Goal: Transaction & Acquisition: Purchase product/service

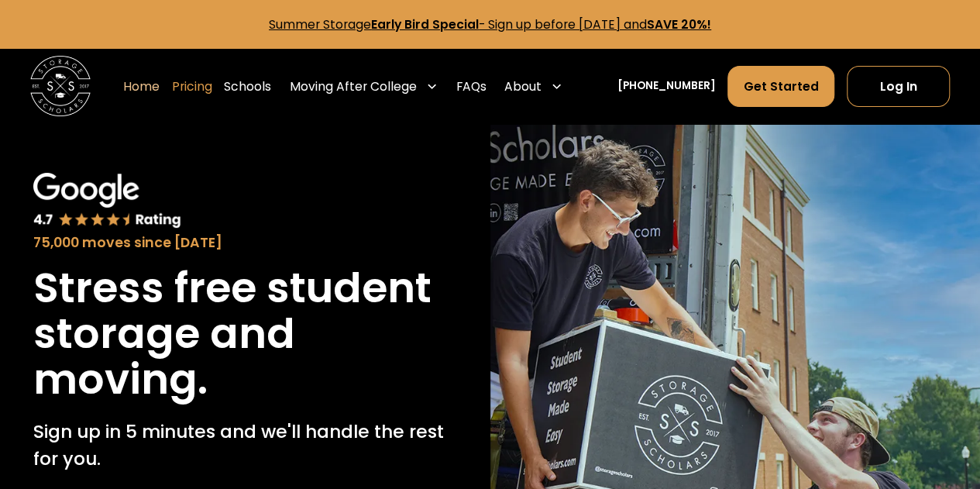
click at [212, 89] on link "Pricing" at bounding box center [192, 86] width 40 height 43
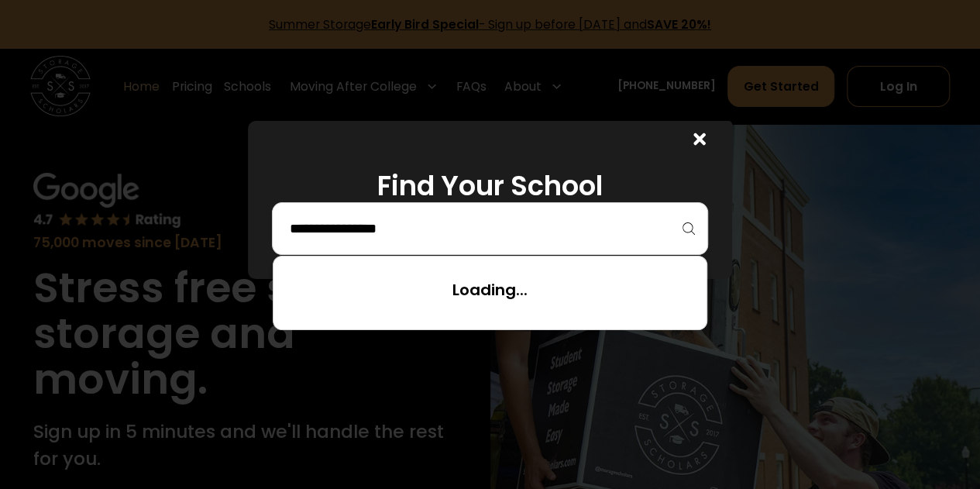
click at [456, 230] on input "search" at bounding box center [490, 228] width 404 height 26
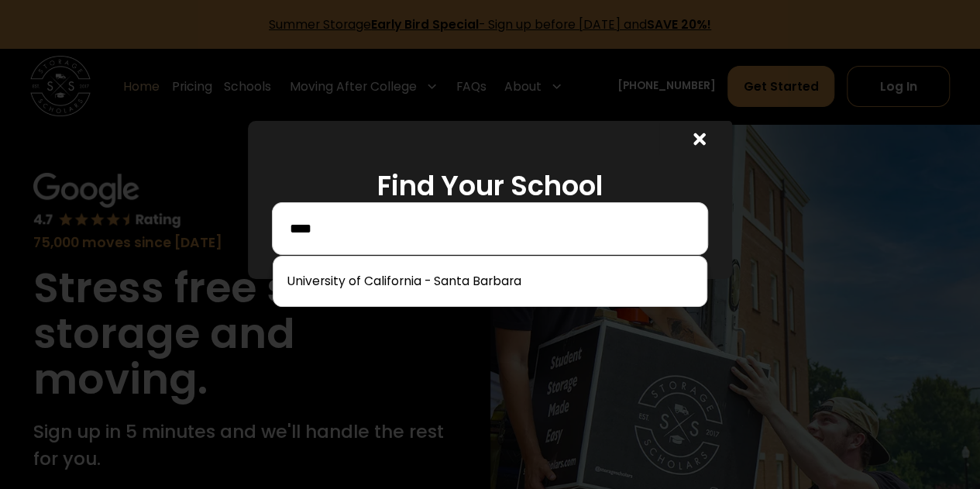
click at [0, 0] on img at bounding box center [0, 0] width 0 height 0
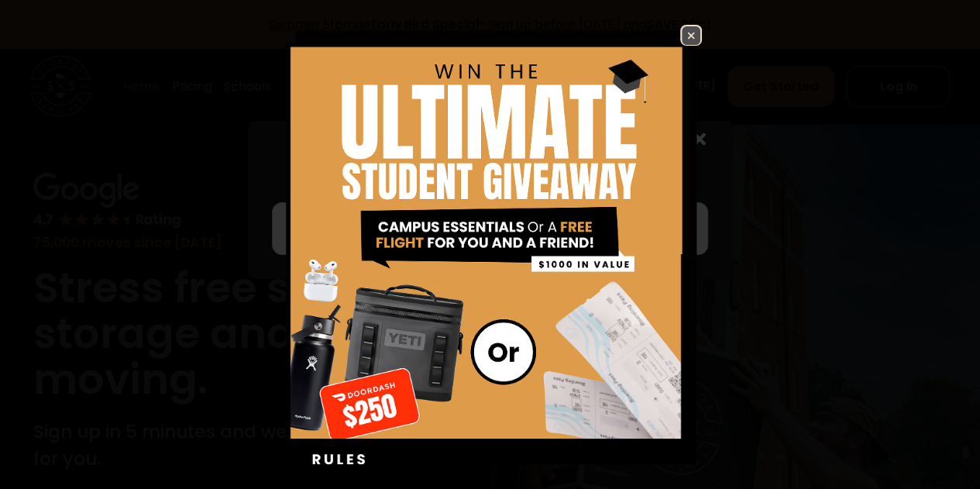
click at [682, 26] on img at bounding box center [691, 35] width 19 height 19
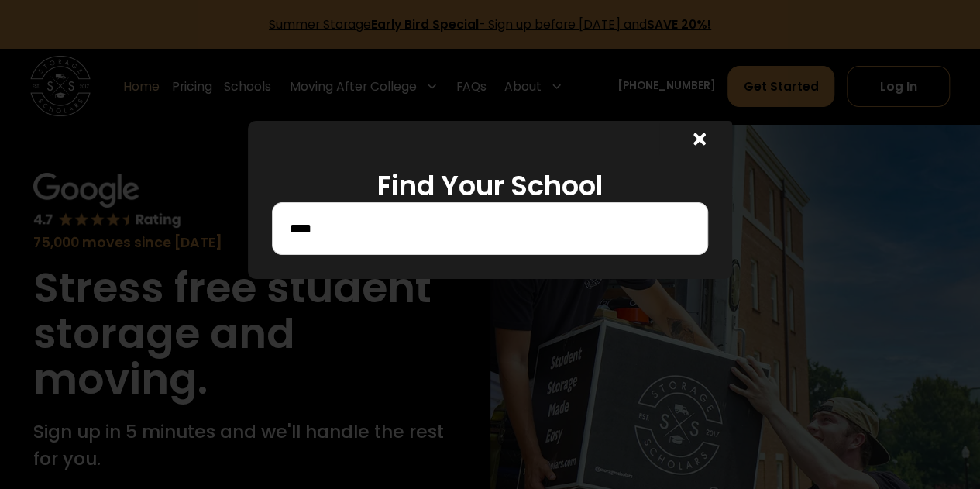
click at [505, 245] on div "****" at bounding box center [490, 228] width 436 height 53
click at [451, 229] on input "****" at bounding box center [490, 228] width 404 height 26
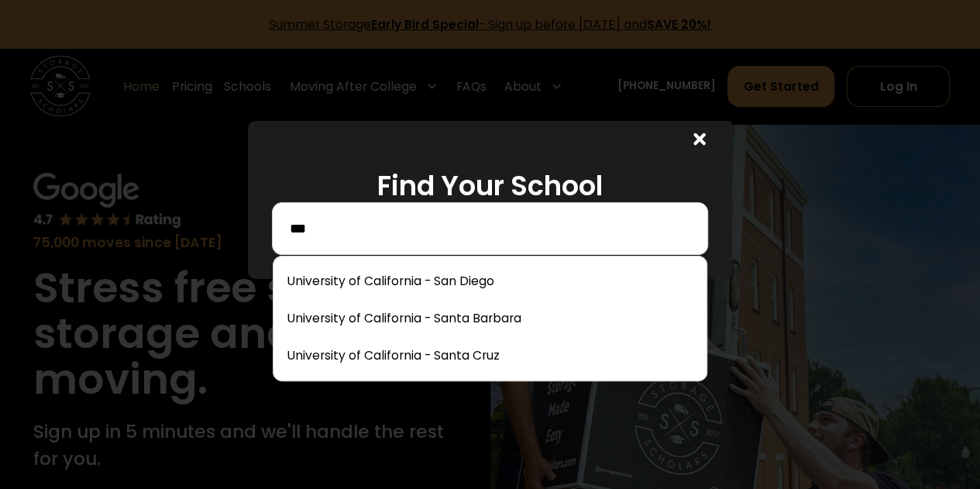
type input "****"
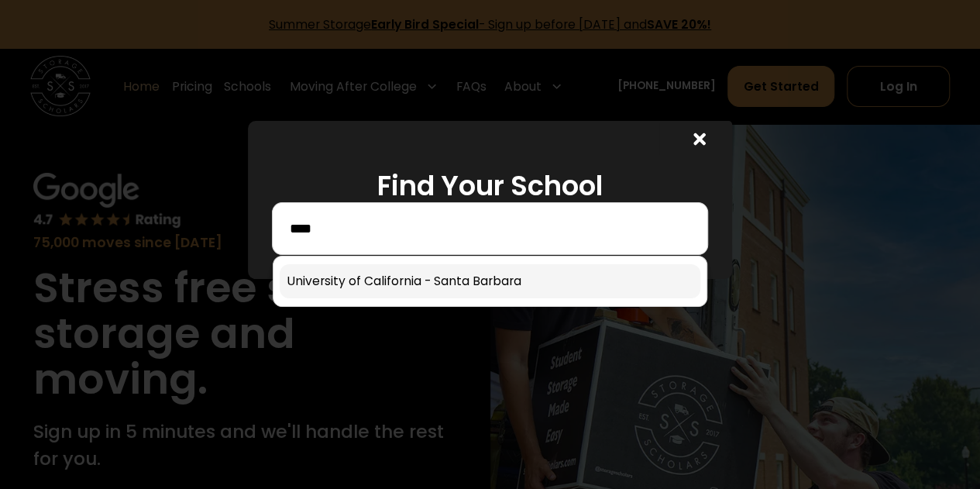
click at [384, 280] on link at bounding box center [490, 281] width 421 height 34
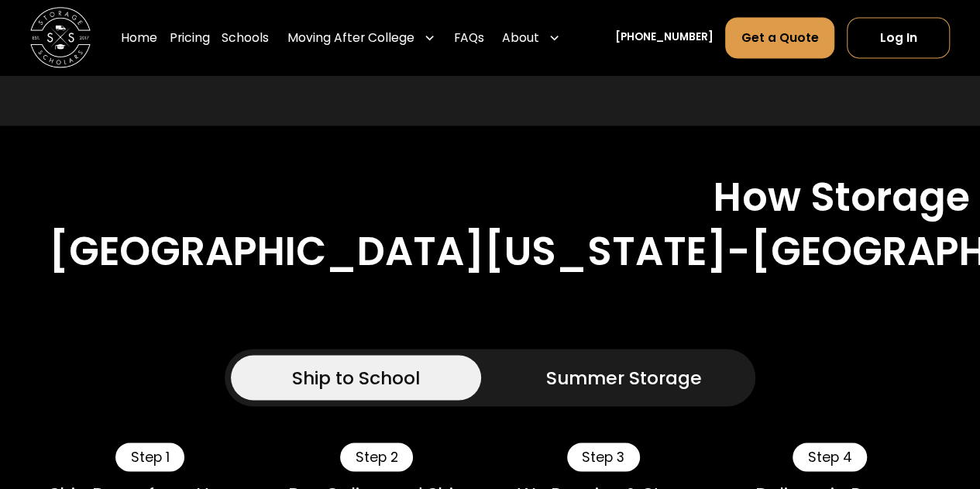
scroll to position [1112, 0]
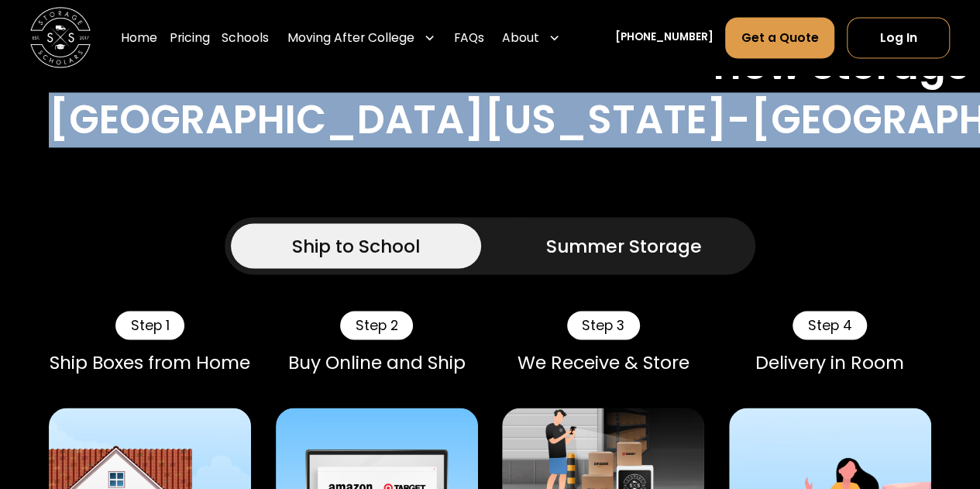
scroll to position [1246, 0]
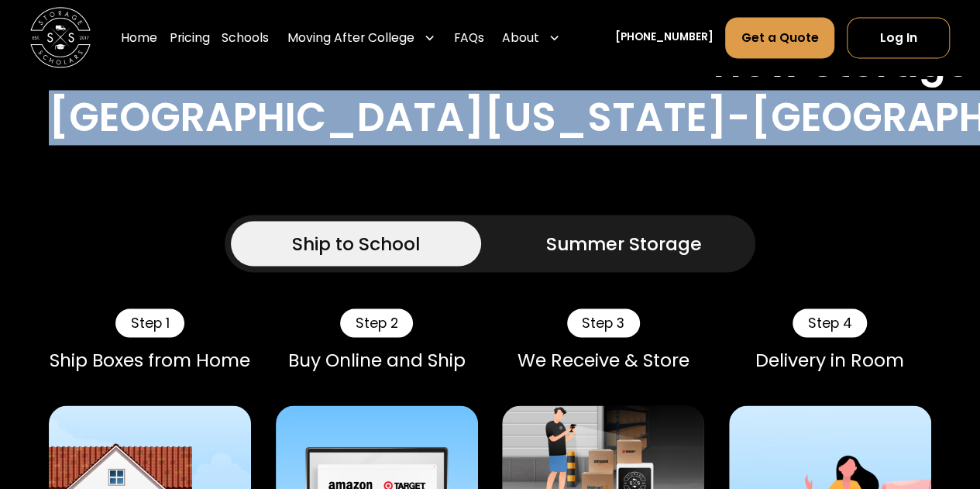
click at [545, 221] on link "Summer Storage" at bounding box center [624, 244] width 250 height 46
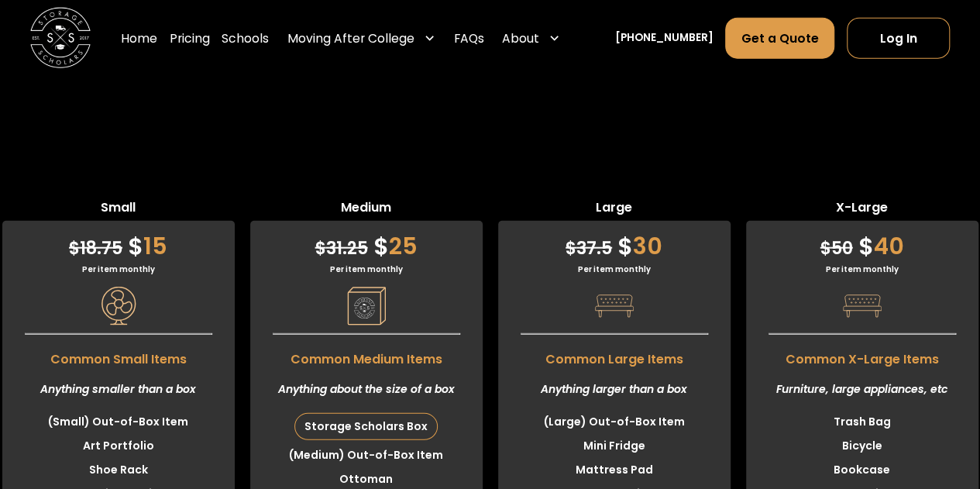
scroll to position [4851, 0]
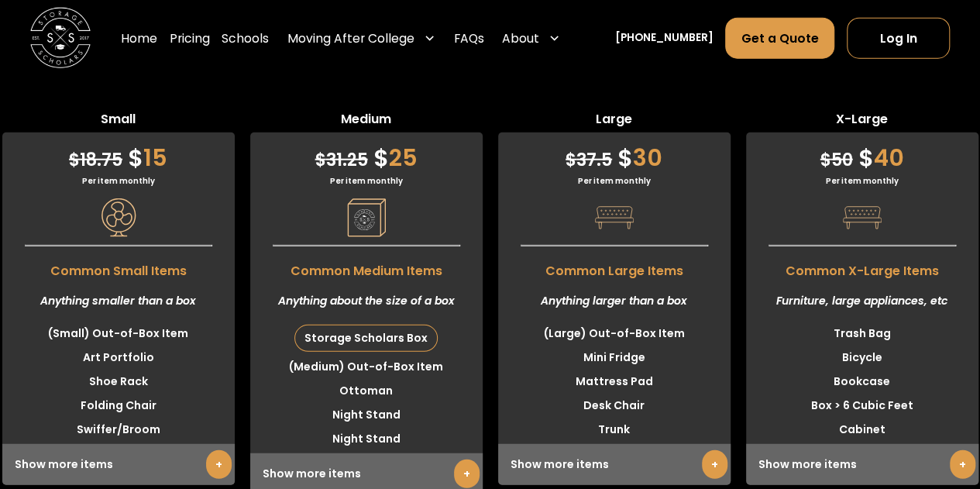
click at [318, 285] on div "Anything about the size of a box" at bounding box center [366, 301] width 233 height 41
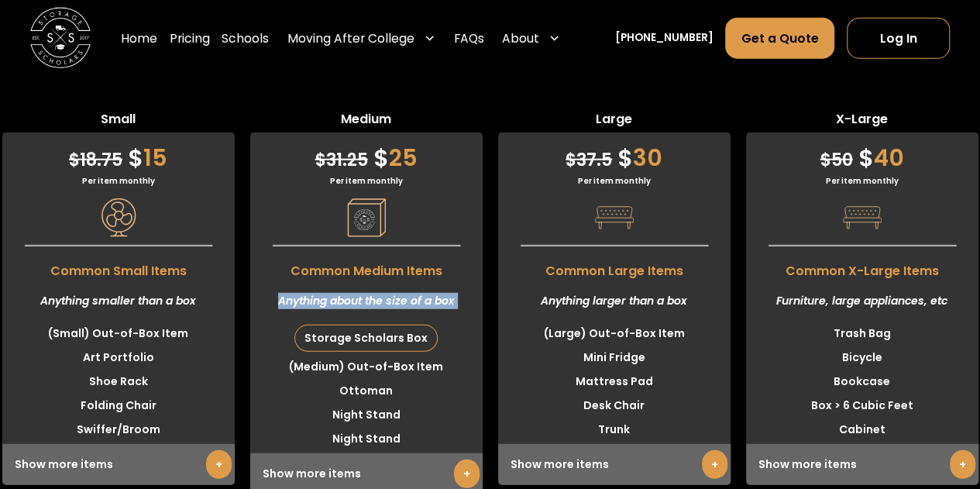
click at [318, 285] on div "Anything about the size of a box" at bounding box center [366, 301] width 233 height 41
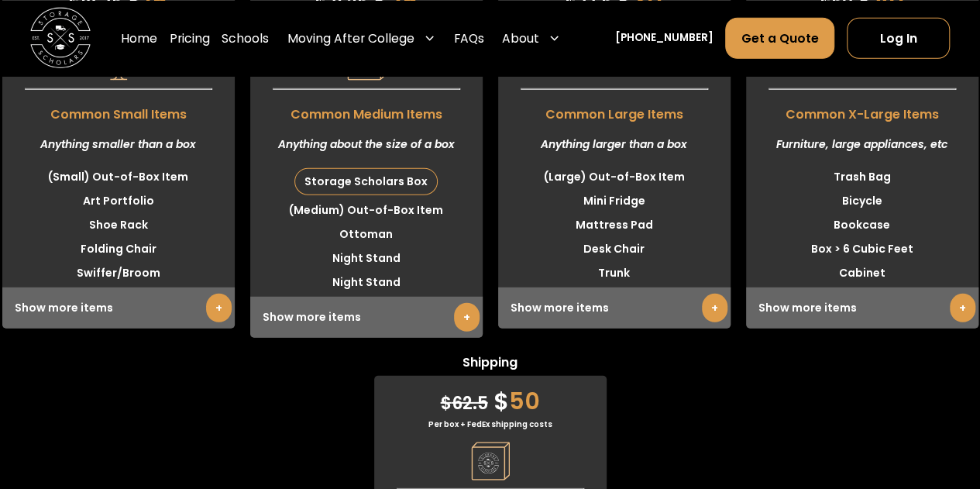
scroll to position [5236, 0]
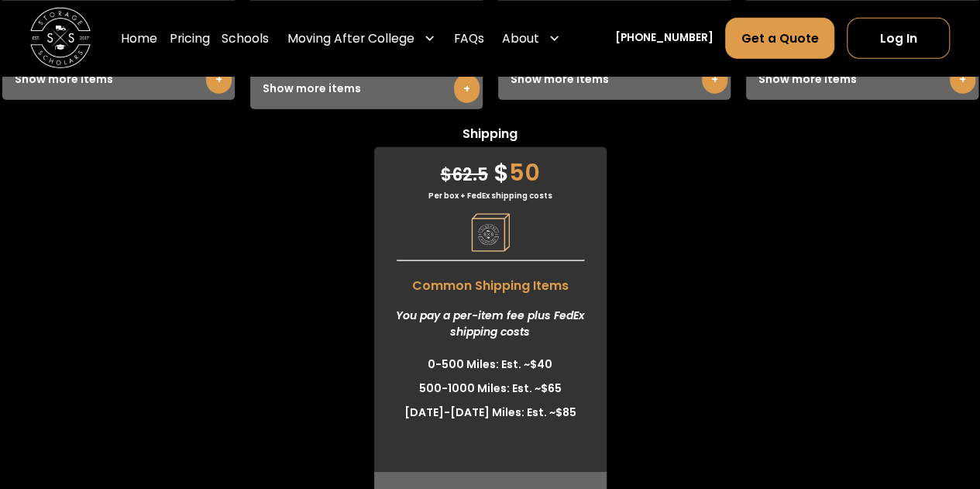
click at [532, 153] on div "$ 62.5 $ 50" at bounding box center [490, 168] width 233 height 43
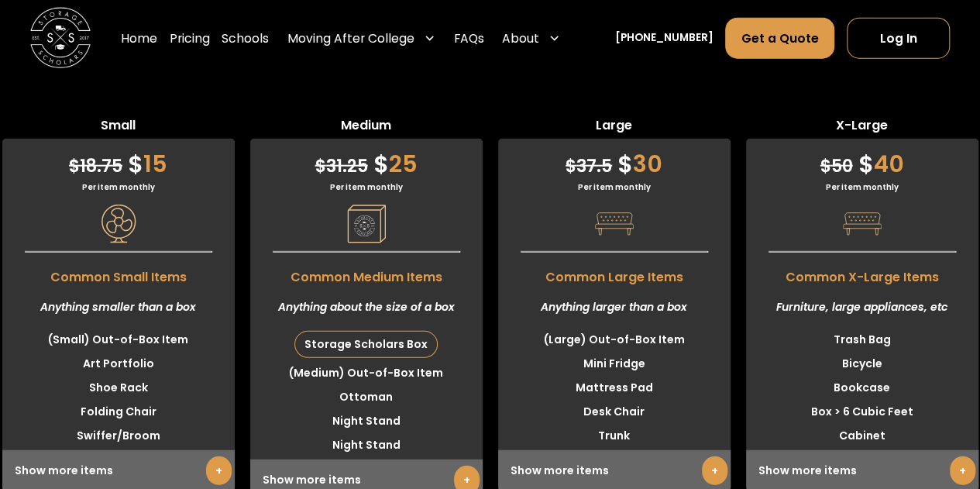
scroll to position [4919, 0]
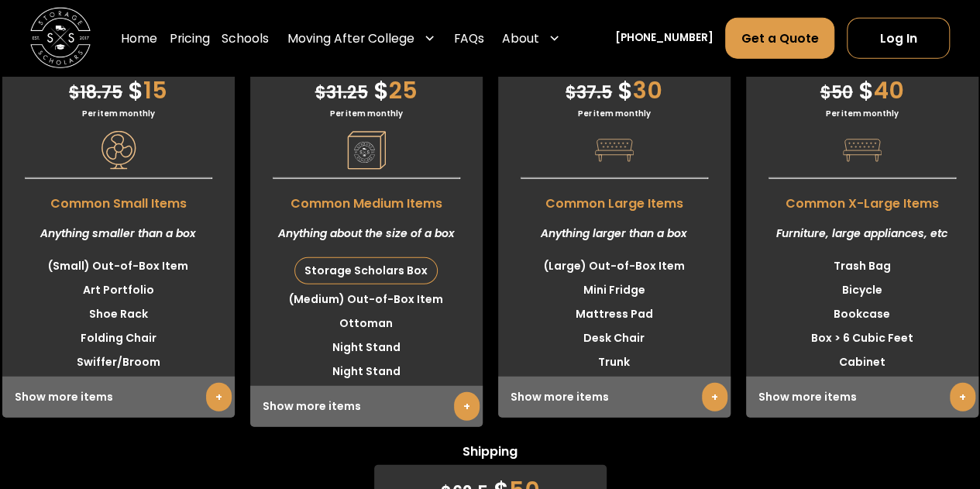
click at [847, 377] on div "Show more items +" at bounding box center [862, 397] width 233 height 41
